Goal: Task Accomplishment & Management: Manage account settings

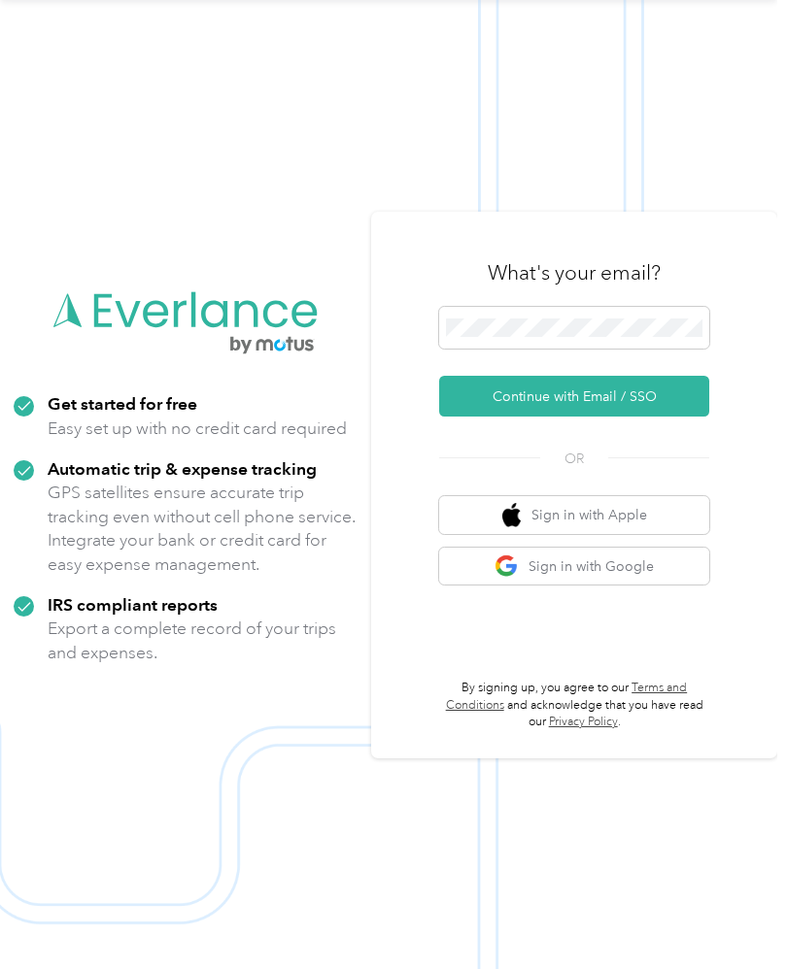
scroll to position [142, 0]
click at [657, 307] on span at bounding box center [574, 328] width 270 height 43
click at [662, 376] on button "Continue with Email / SSO" at bounding box center [574, 396] width 270 height 41
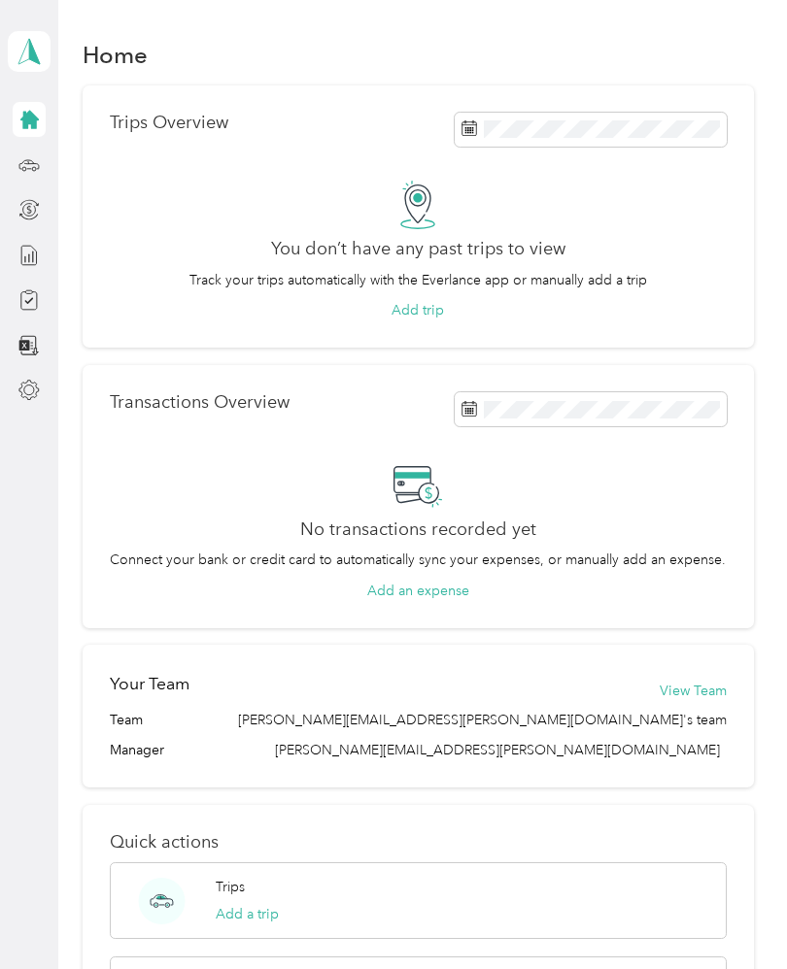
click at [37, 46] on icon at bounding box center [29, 51] width 29 height 27
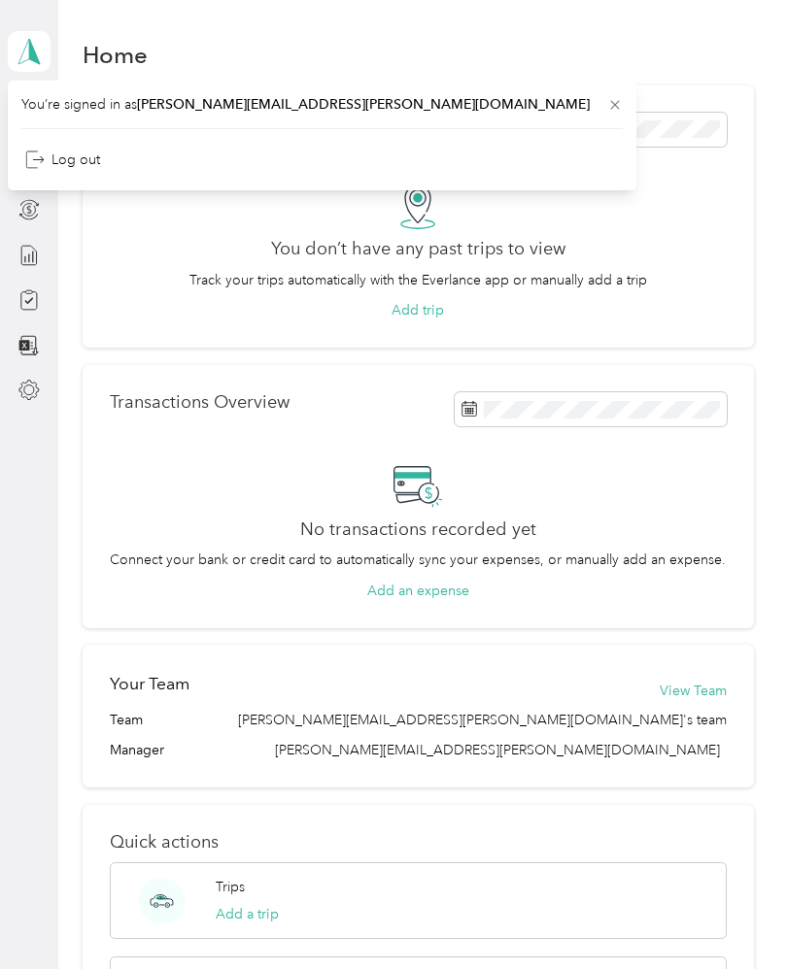
click at [105, 261] on div "Trips Overview You don’t have any past trips to view Track your trips automatic…" at bounding box center [418, 216] width 671 height 263
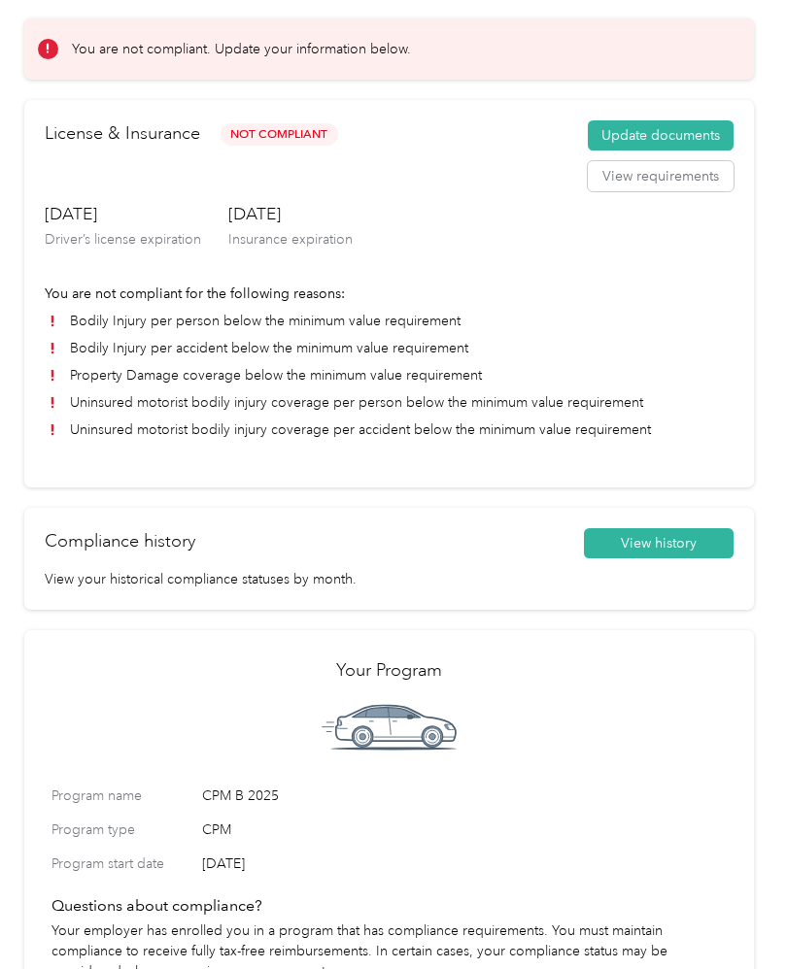
scroll to position [64, 0]
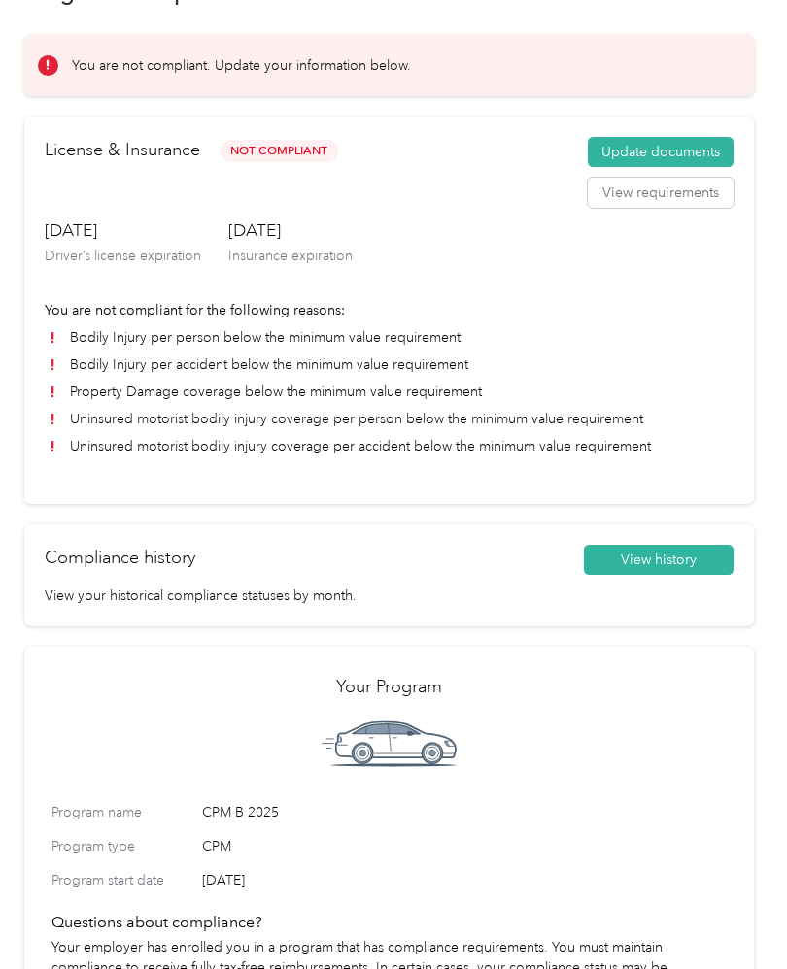
click at [680, 191] on button "View requirements" at bounding box center [661, 193] width 146 height 31
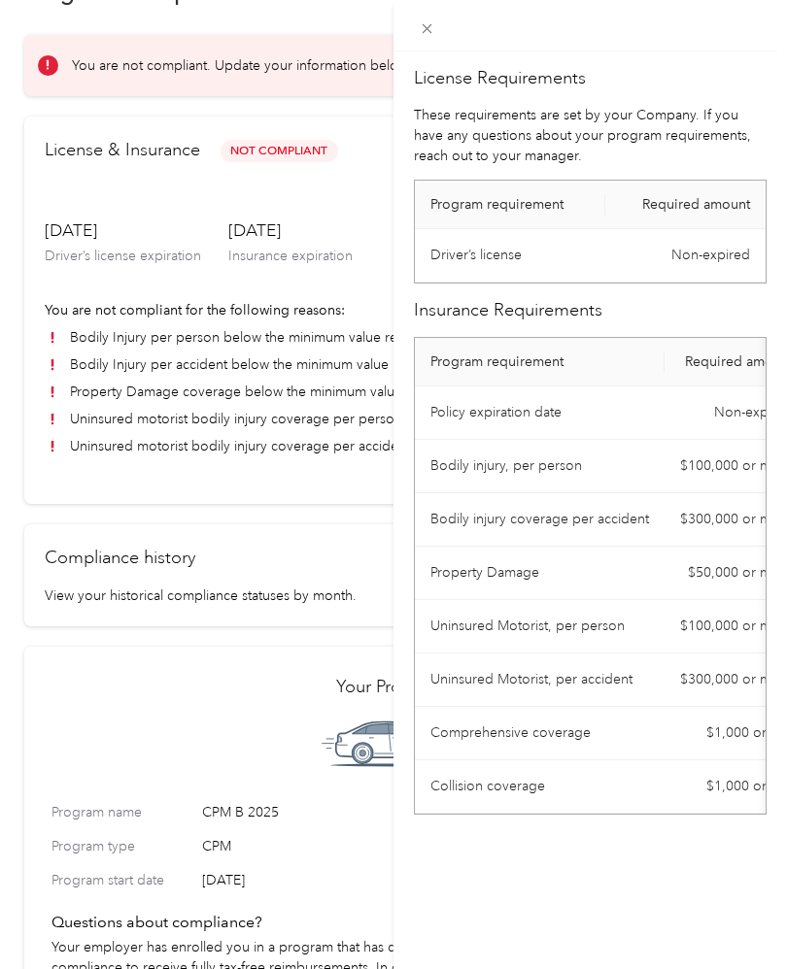
scroll to position [0, 0]
